Goal: Information Seeking & Learning: Learn about a topic

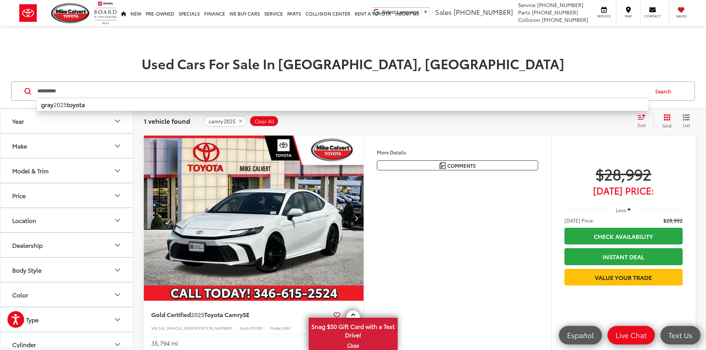
click at [38, 156] on button "Make" at bounding box center [67, 146] width 134 height 24
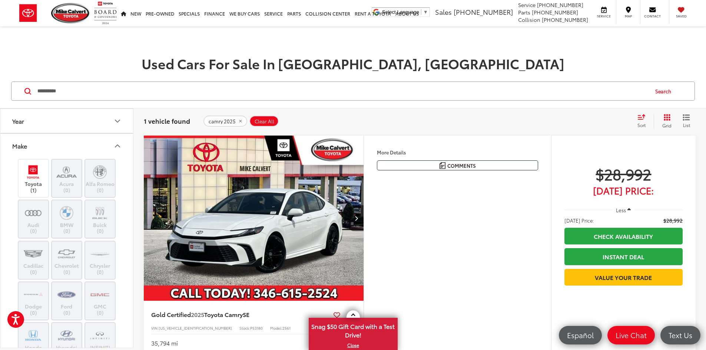
click at [32, 145] on button "Make" at bounding box center [67, 146] width 134 height 24
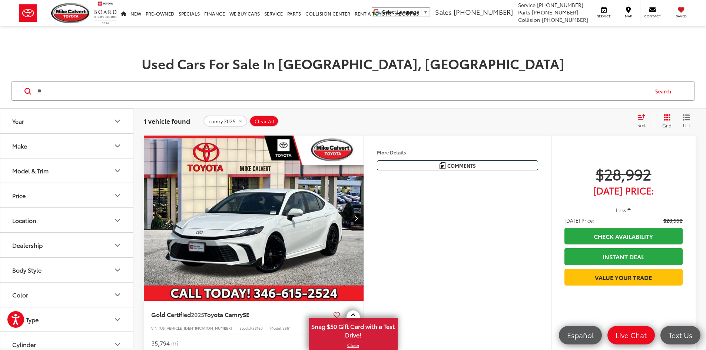
type input "*"
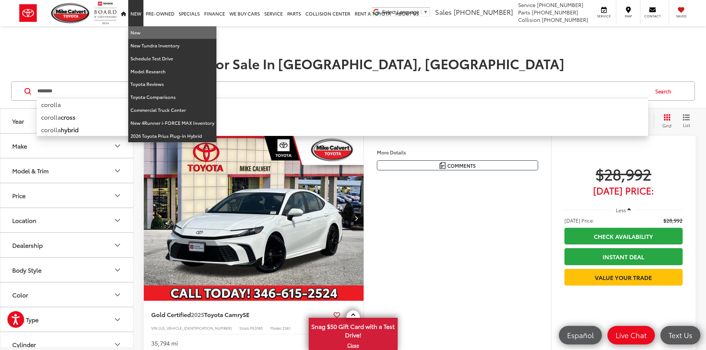
type input "*******"
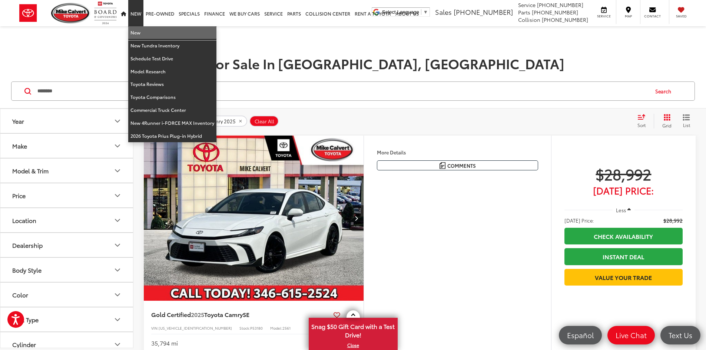
click at [138, 31] on link "New" at bounding box center [172, 32] width 88 height 13
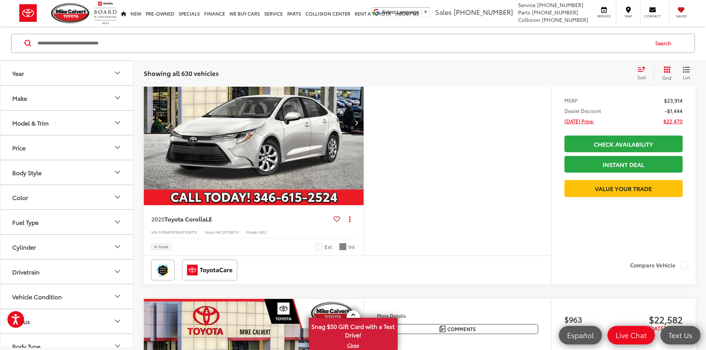
scroll to position [185, 0]
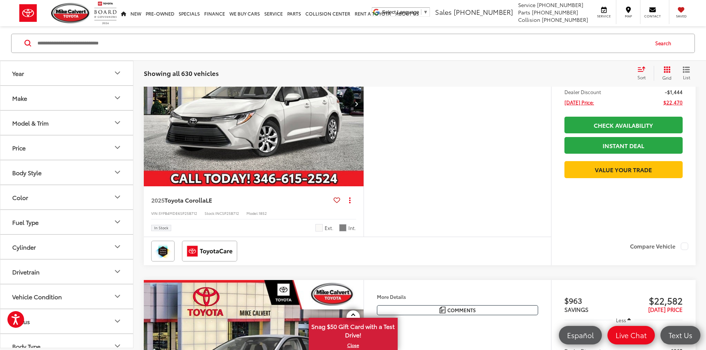
click at [56, 125] on button "Model & Trim" at bounding box center [67, 123] width 134 height 24
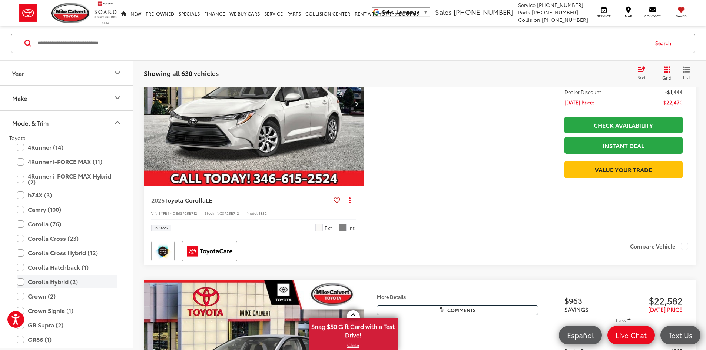
click at [20, 284] on label "Corolla Hybrid (2)" at bounding box center [67, 282] width 100 height 13
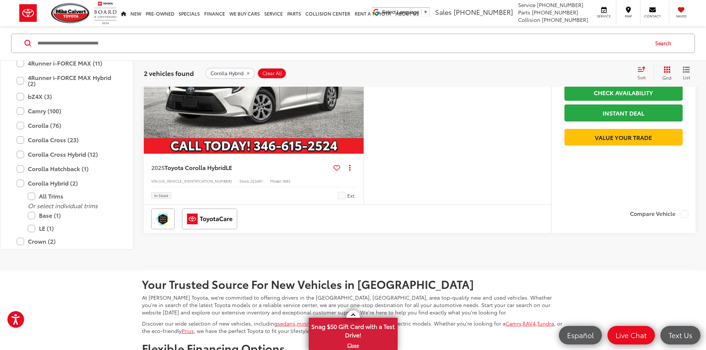
scroll to position [490, 0]
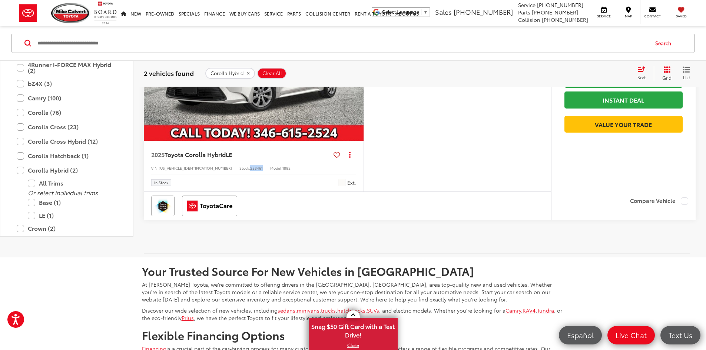
drag, startPoint x: 231, startPoint y: 257, endPoint x: 216, endPoint y: 260, distance: 15.1
click at [216, 170] on div "VIN: JTDBCMFE6S3093229 Stock: 253461 Model: 1882" at bounding box center [253, 167] width 205 height 5
copy div "253461"
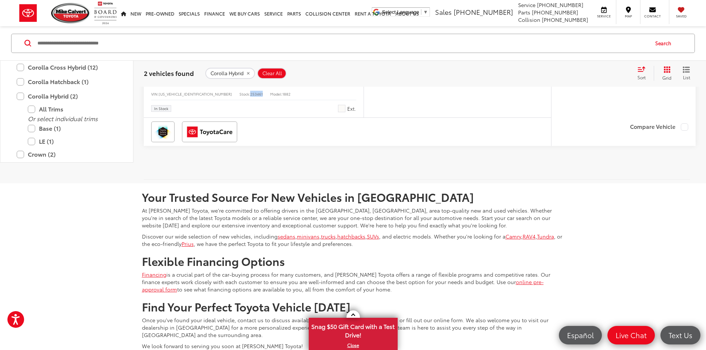
scroll to position [818, 0]
